Goal: Task Accomplishment & Management: Manage account settings

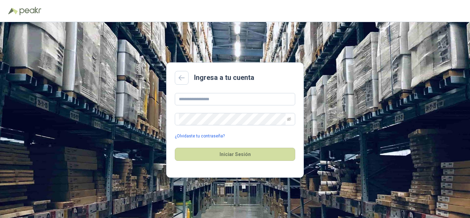
click at [205, 137] on link "¿Olvidaste tu contraseña?" at bounding box center [200, 136] width 50 height 7
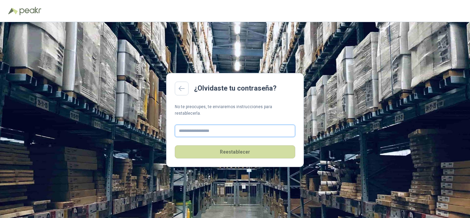
click at [206, 128] on input "text" at bounding box center [235, 131] width 120 height 12
type input "**********"
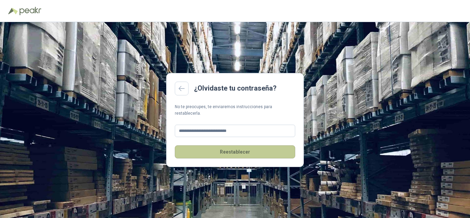
click at [240, 148] on button "Reestablecer" at bounding box center [235, 151] width 120 height 13
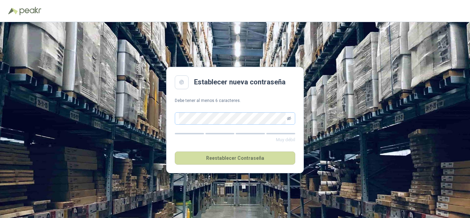
click at [289, 119] on icon "eye-invisible" at bounding box center [289, 118] width 4 height 4
click at [204, 129] on fieldset "Muy fuerte Reestablecer Contraseña" at bounding box center [235, 134] width 120 height 61
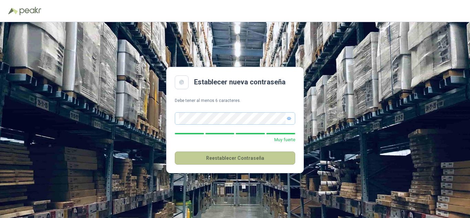
click at [226, 153] on button "Reestablecer Contraseña" at bounding box center [235, 157] width 120 height 13
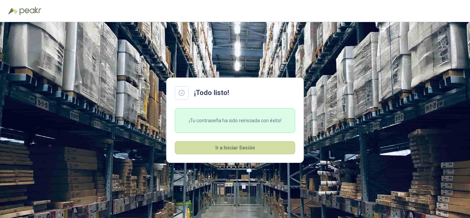
click at [226, 121] on div "¡Tu contraseña ha sido reiniciada con éxito!" at bounding box center [235, 120] width 120 height 25
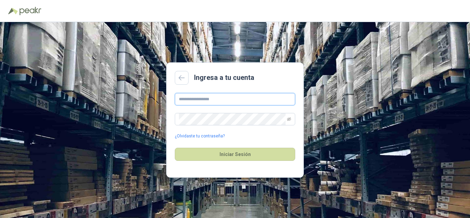
click at [234, 96] on input "text" at bounding box center [235, 99] width 120 height 12
type input "**********"
click at [286, 116] on span at bounding box center [235, 119] width 120 height 12
click at [248, 114] on span at bounding box center [235, 119] width 120 height 12
click at [290, 117] on icon "eye-invisible" at bounding box center [289, 119] width 4 height 4
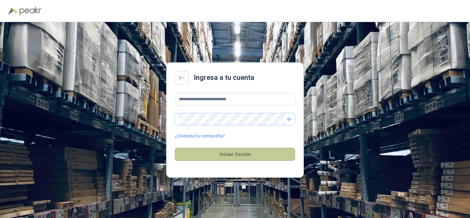
click at [223, 152] on button "Iniciar Sesión" at bounding box center [235, 154] width 120 height 13
